Goal: Task Accomplishment & Management: Use online tool/utility

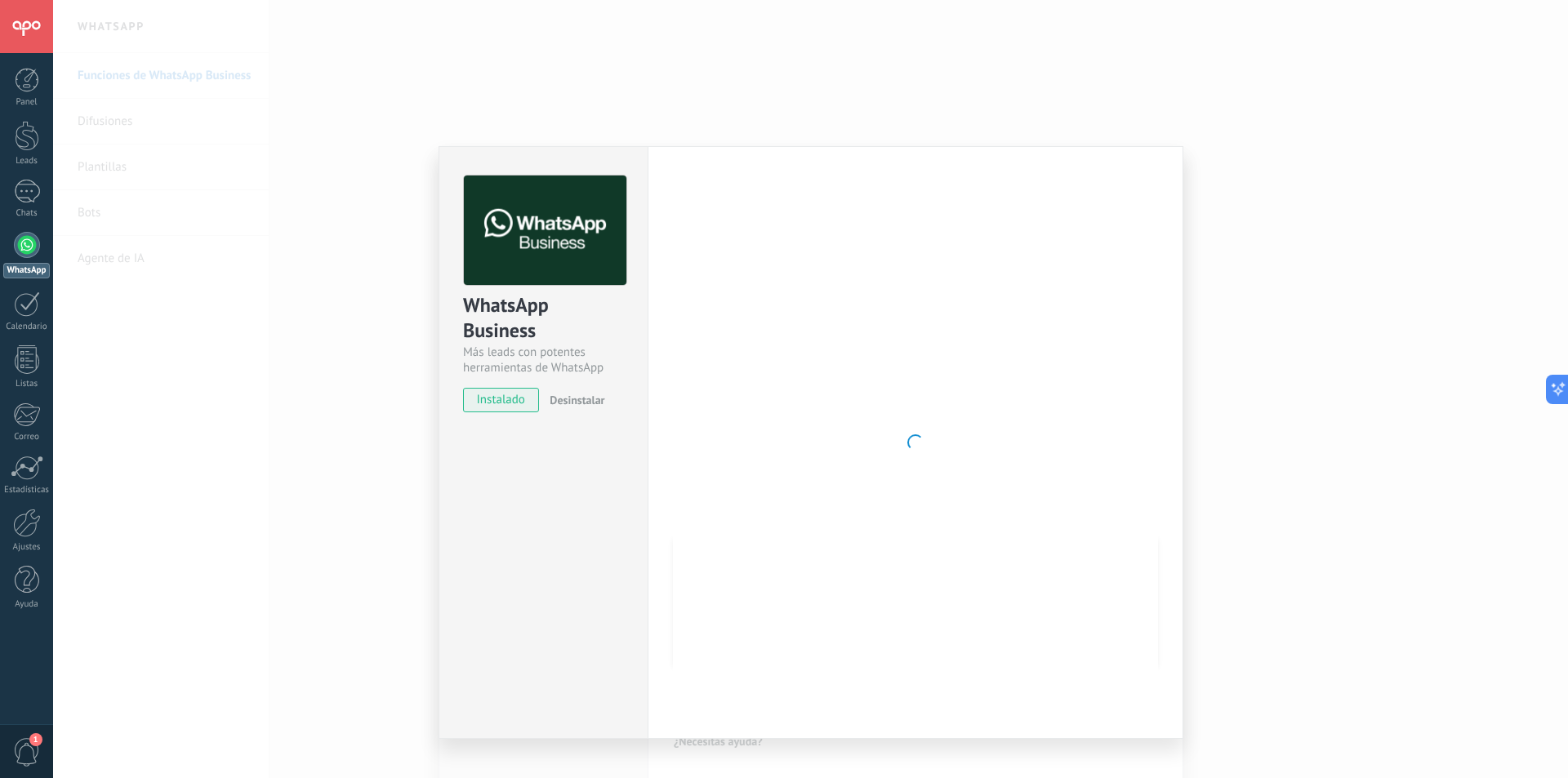
scroll to position [25, 0]
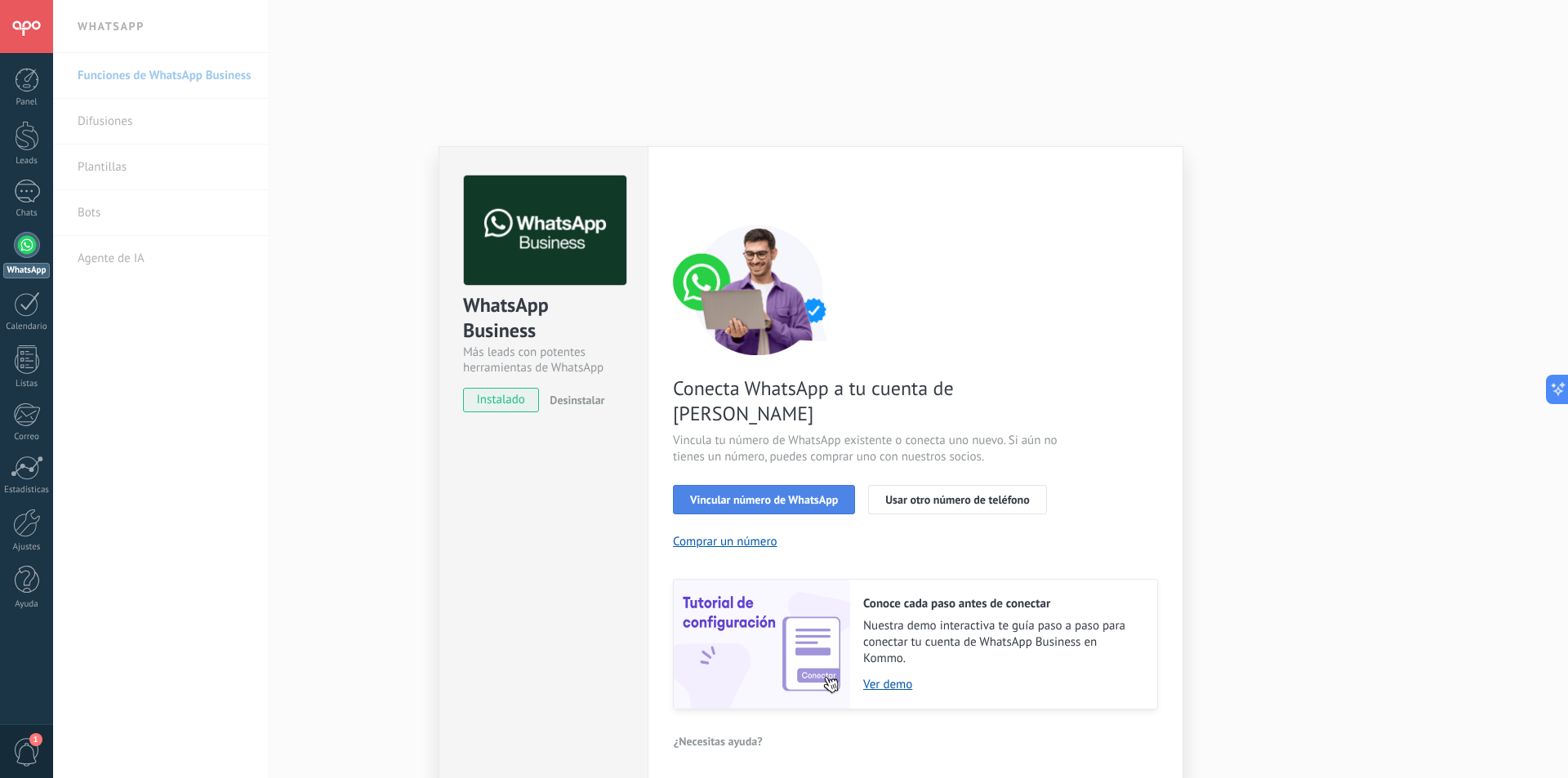
click at [775, 494] on span "Vincular número de WhatsApp" at bounding box center [764, 499] width 147 height 12
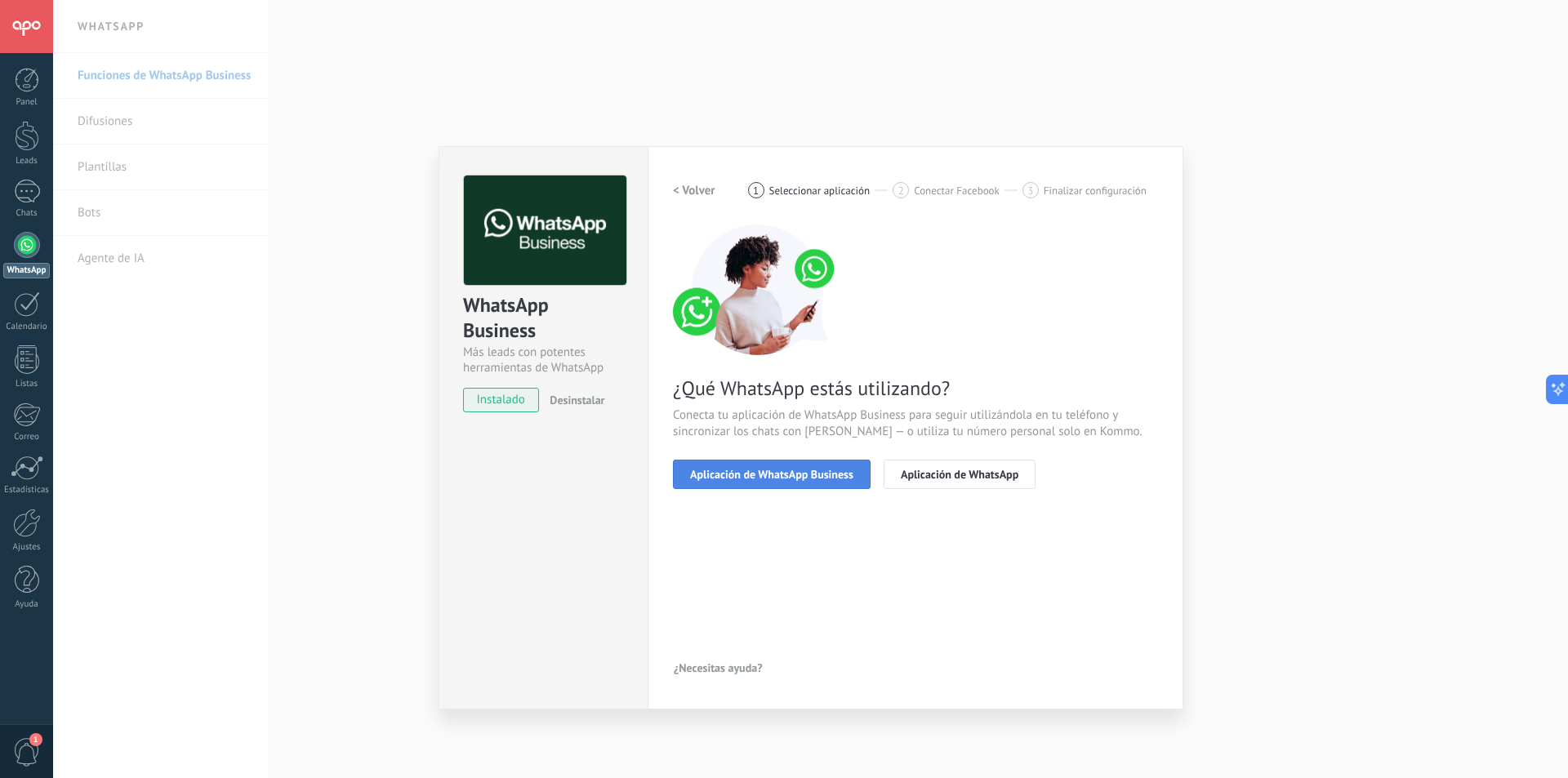
click at [774, 472] on span "Aplicación de WhatsApp Business" at bounding box center [772, 474] width 163 height 12
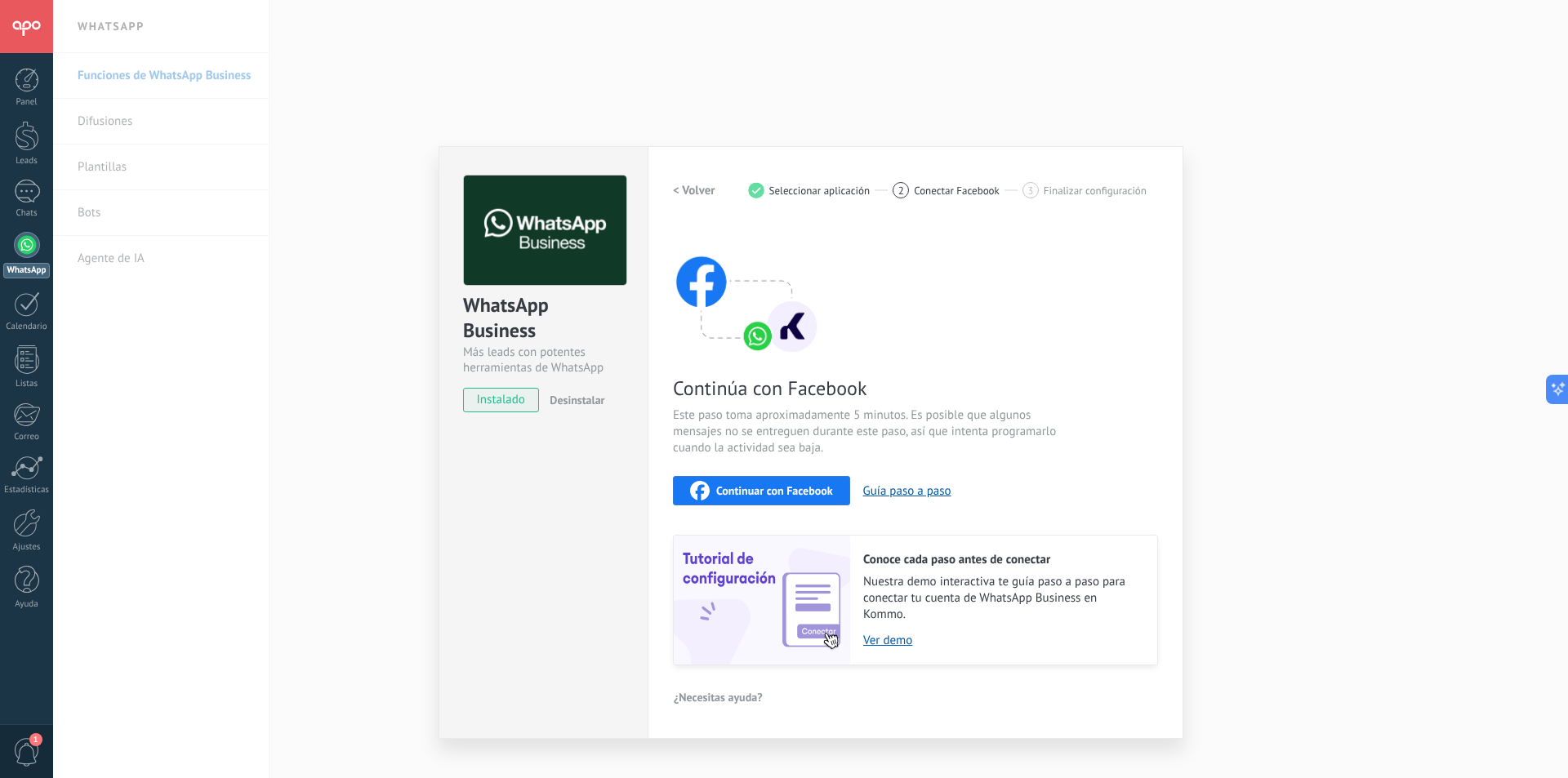
click at [764, 485] on span "Continuar con Facebook" at bounding box center [774, 490] width 117 height 12
click at [914, 492] on button "Guía paso a paso" at bounding box center [907, 490] width 88 height 15
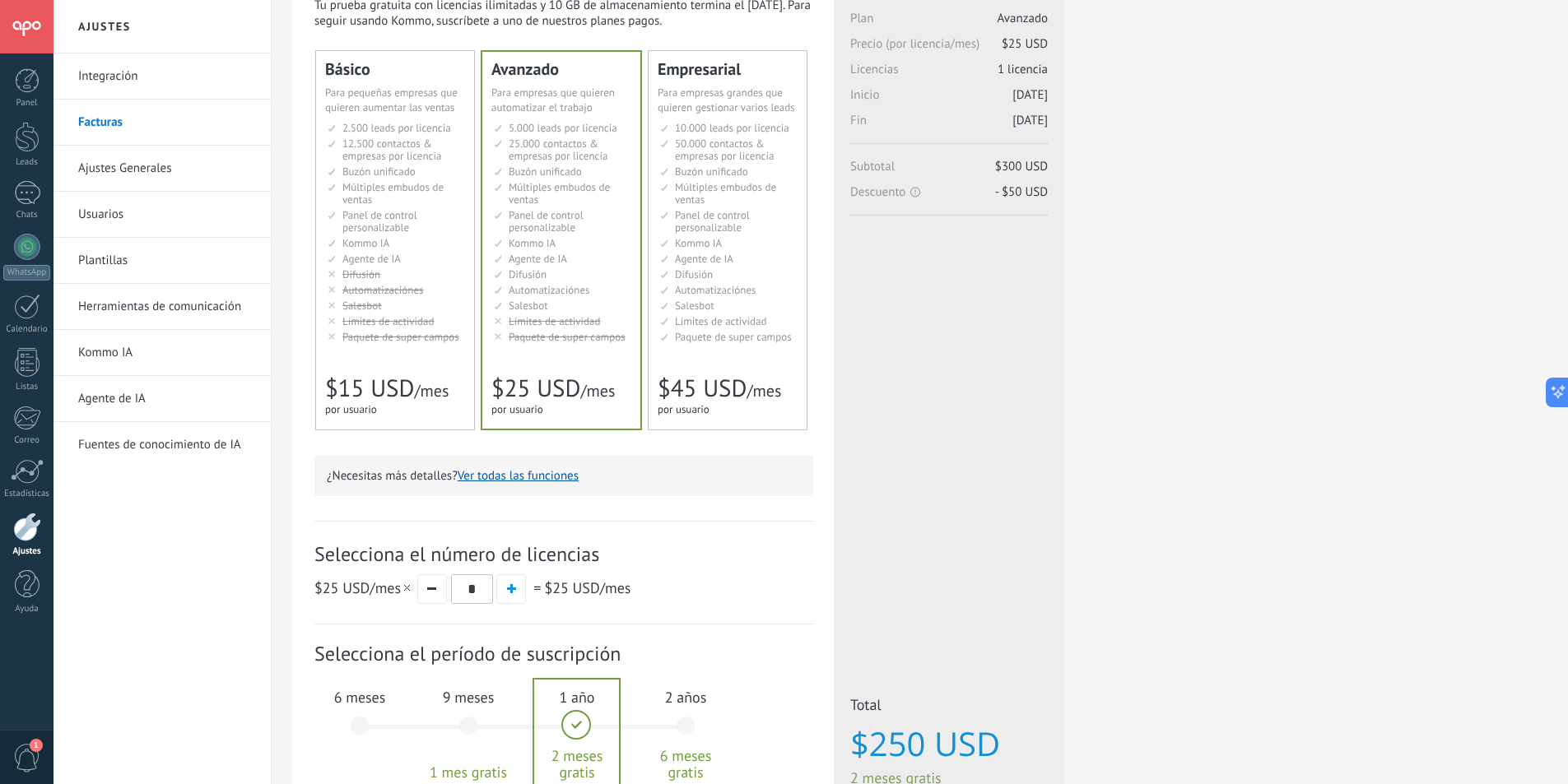
scroll to position [82, 0]
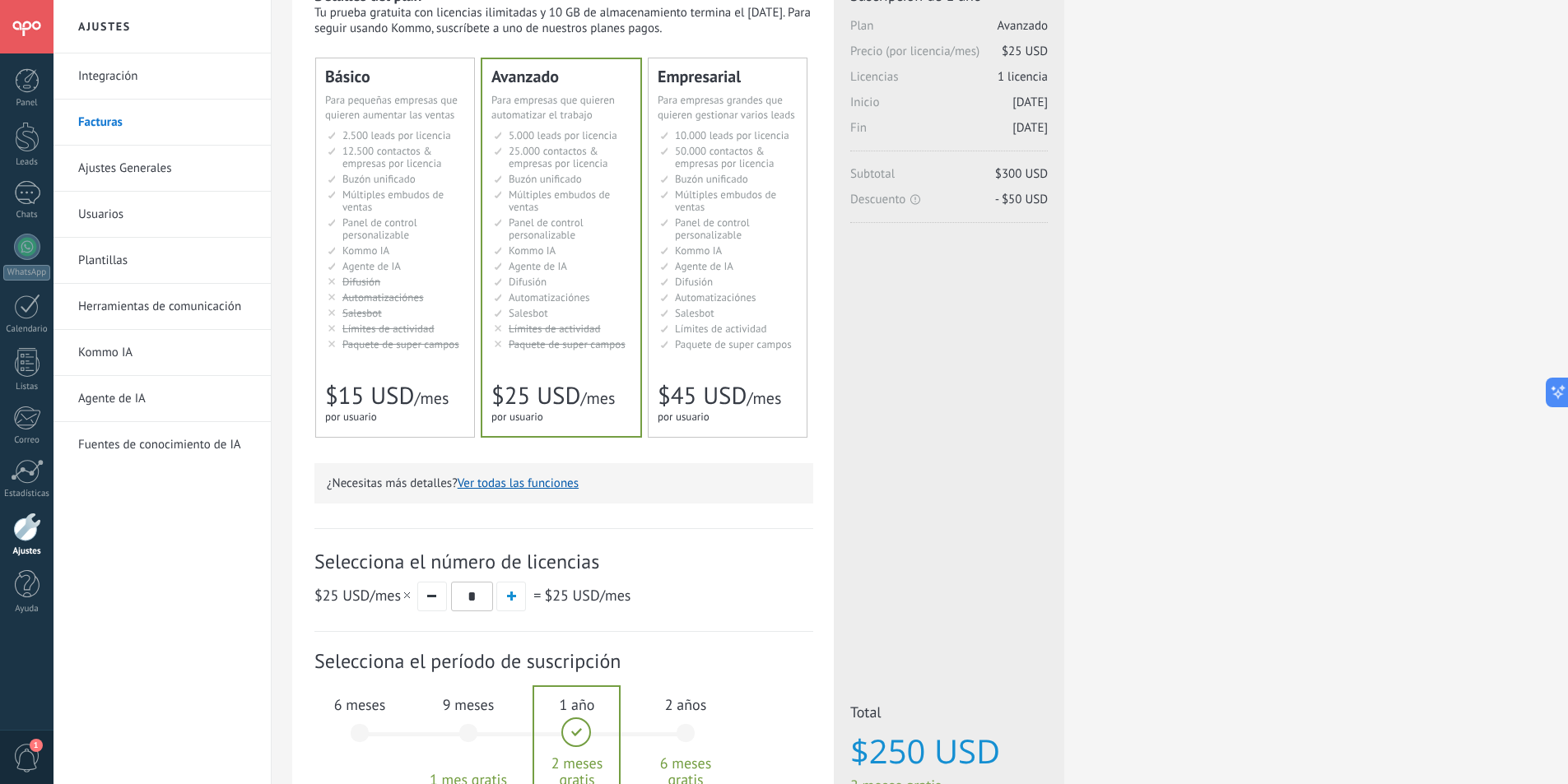
click at [429, 280] on li "Рассылки Broadcasting Difusión Google Analytics和网站集成 Difusão Penyiaran Toplu Me…" at bounding box center [396, 282] width 138 height 13
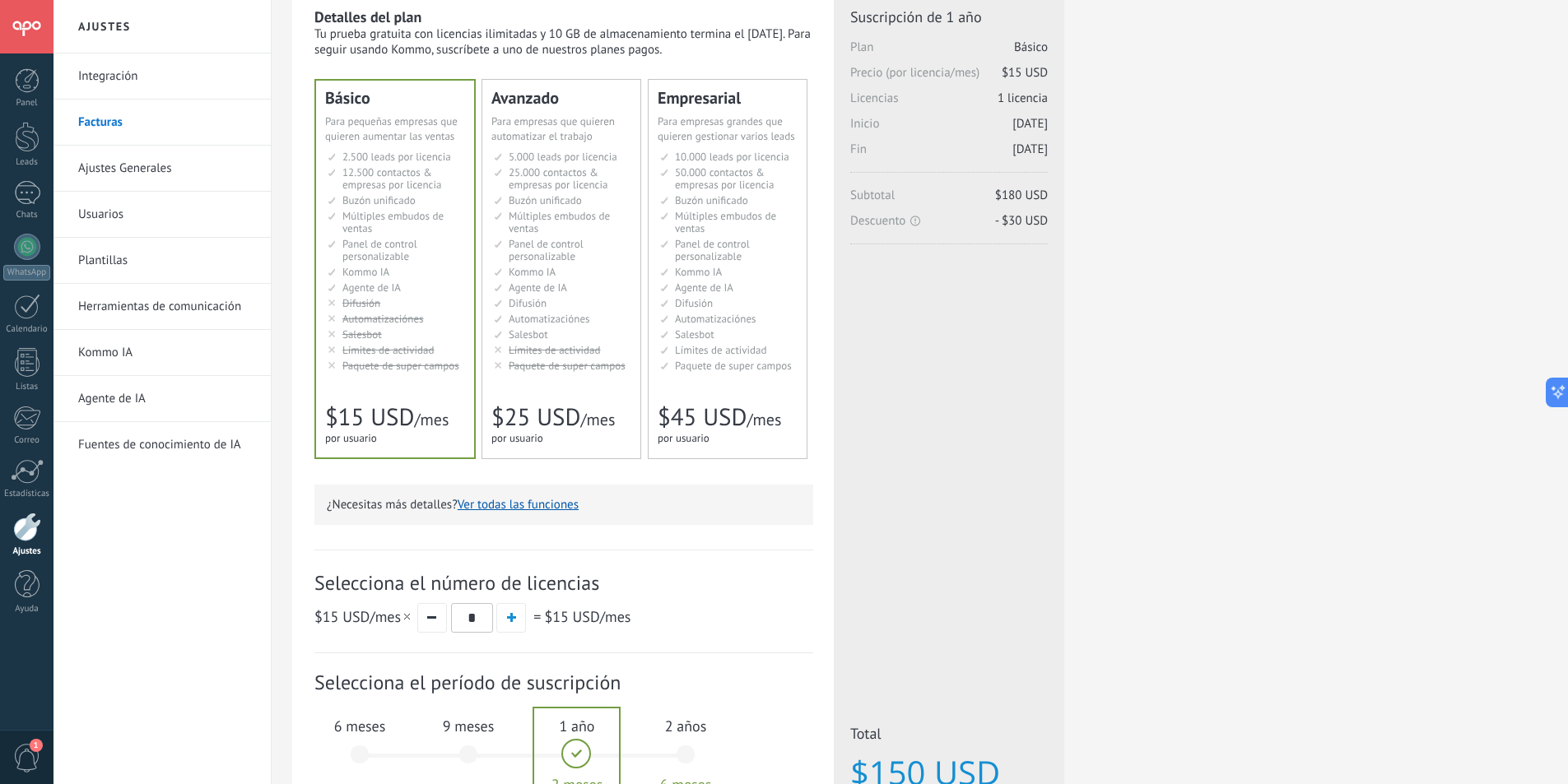
scroll to position [0, 0]
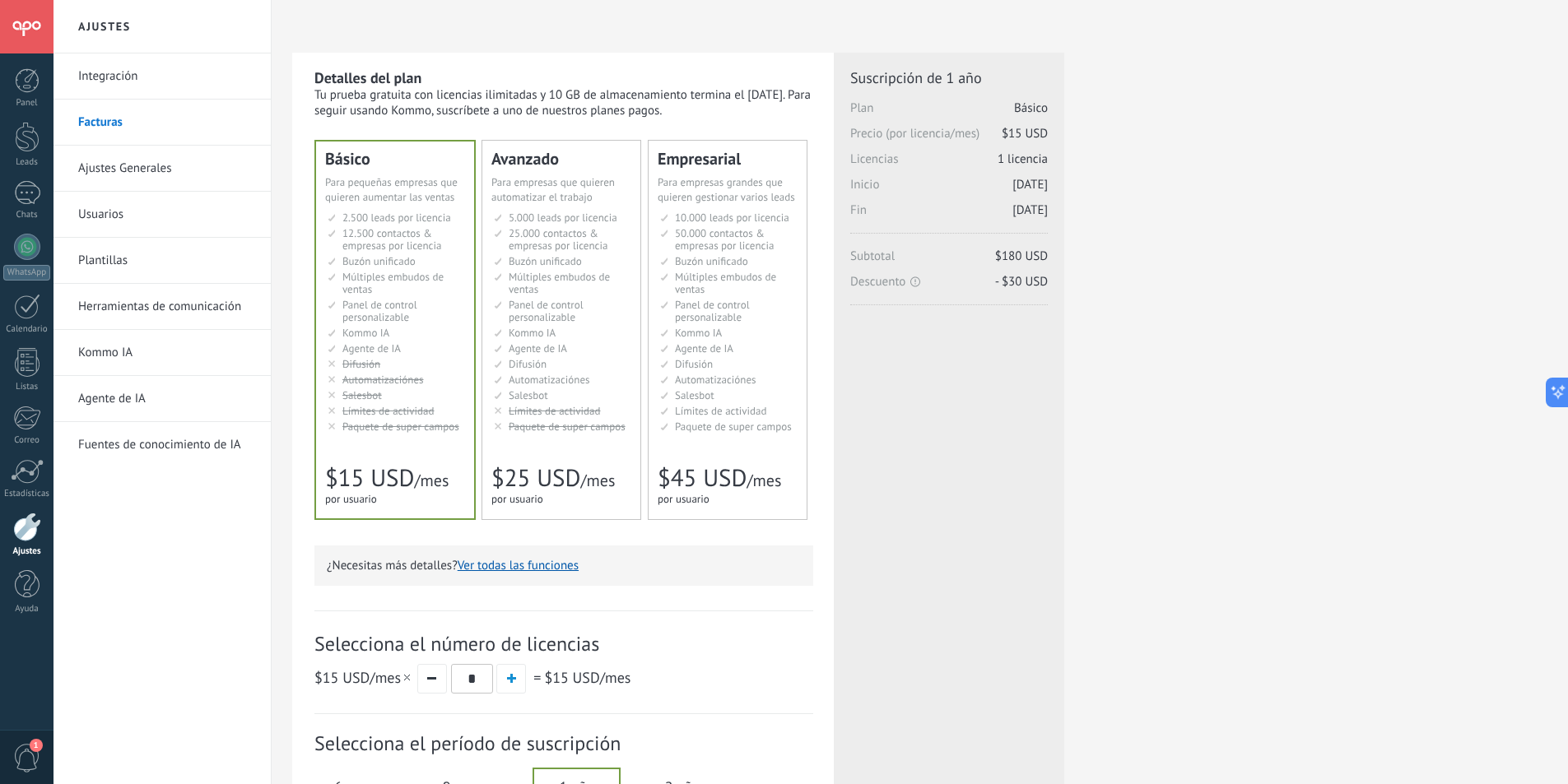
click at [124, 65] on link "Integración" at bounding box center [166, 76] width 176 height 46
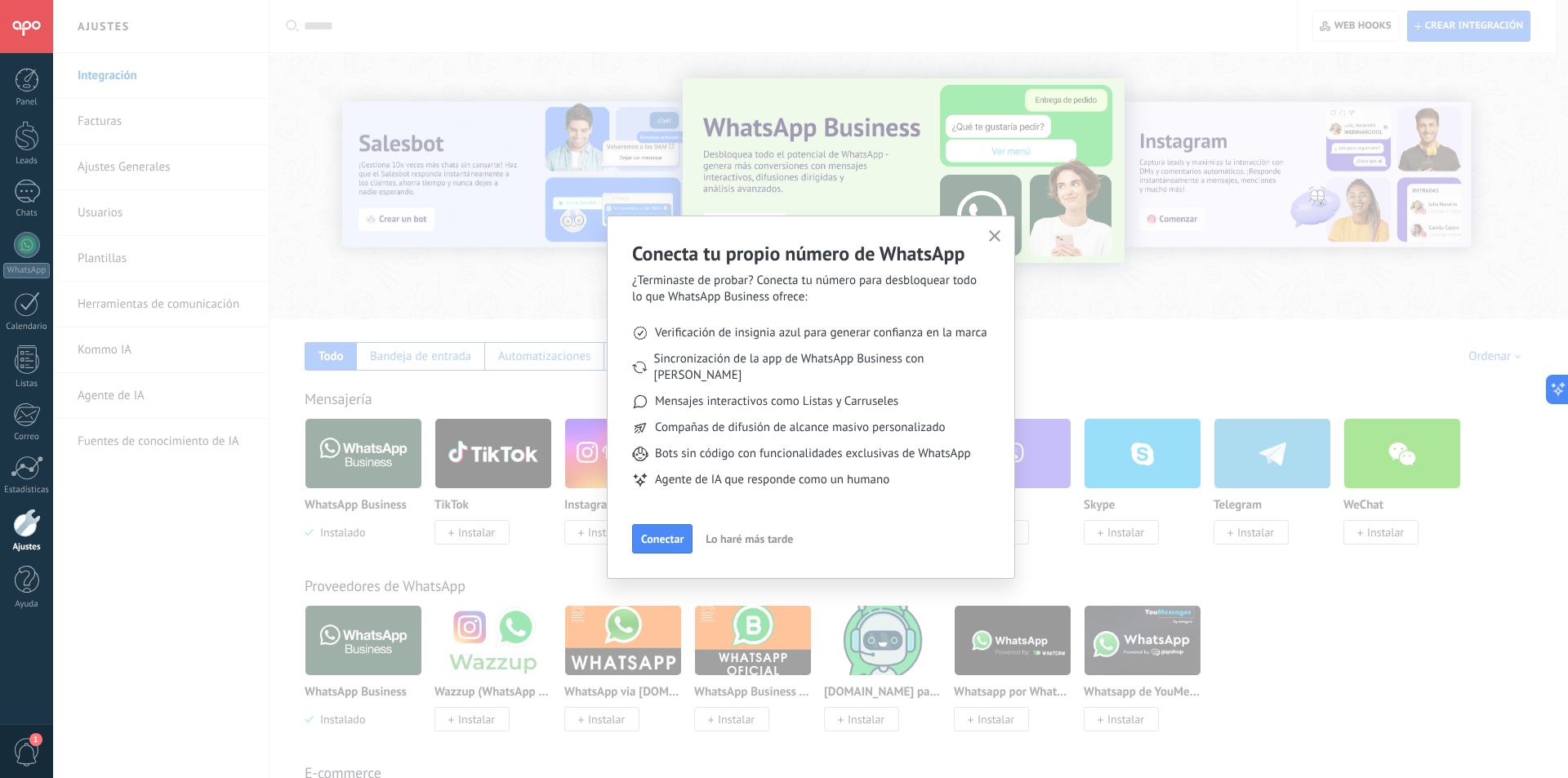
click at [993, 239] on icon "button" at bounding box center [995, 236] width 12 height 12
